Goal: Task Accomplishment & Management: Use online tool/utility

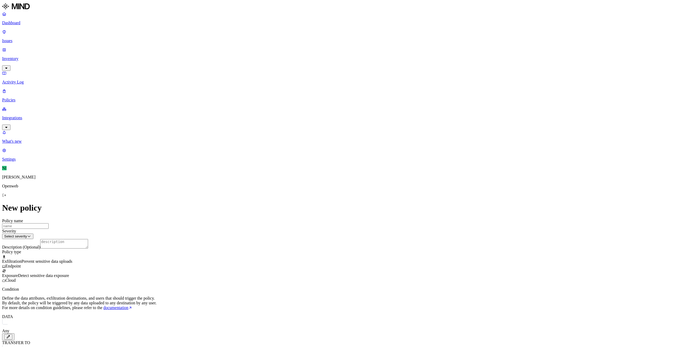
click at [19, 25] on link "Dashboard" at bounding box center [336, 19] width 669 height 14
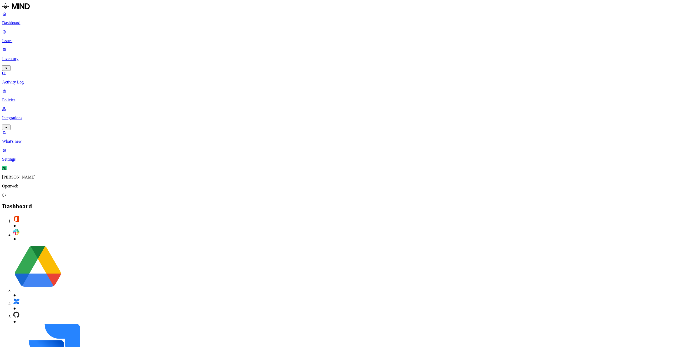
click at [18, 106] on link "Integrations" at bounding box center [336, 117] width 669 height 23
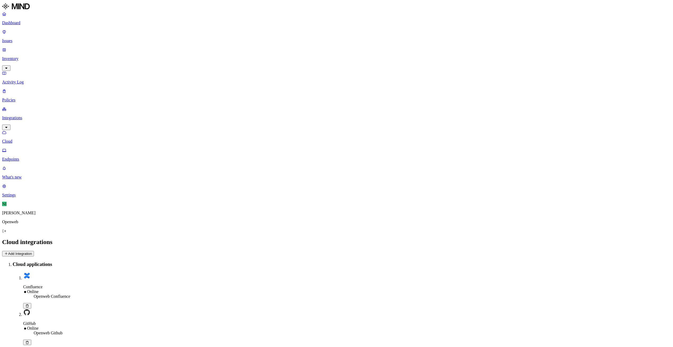
click at [34, 251] on button "Add Integration" at bounding box center [18, 254] width 32 height 6
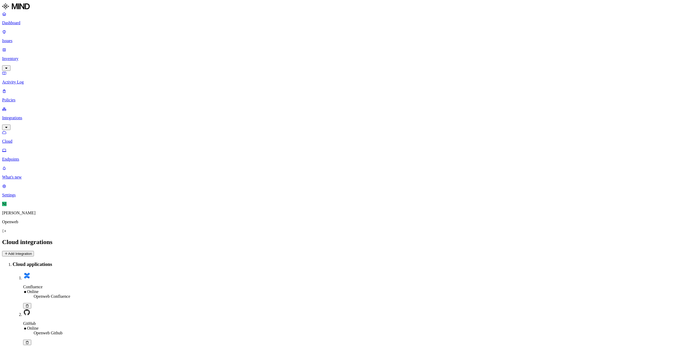
click at [34, 251] on button "Add Integration" at bounding box center [18, 254] width 32 height 6
